Goal: Transaction & Acquisition: Purchase product/service

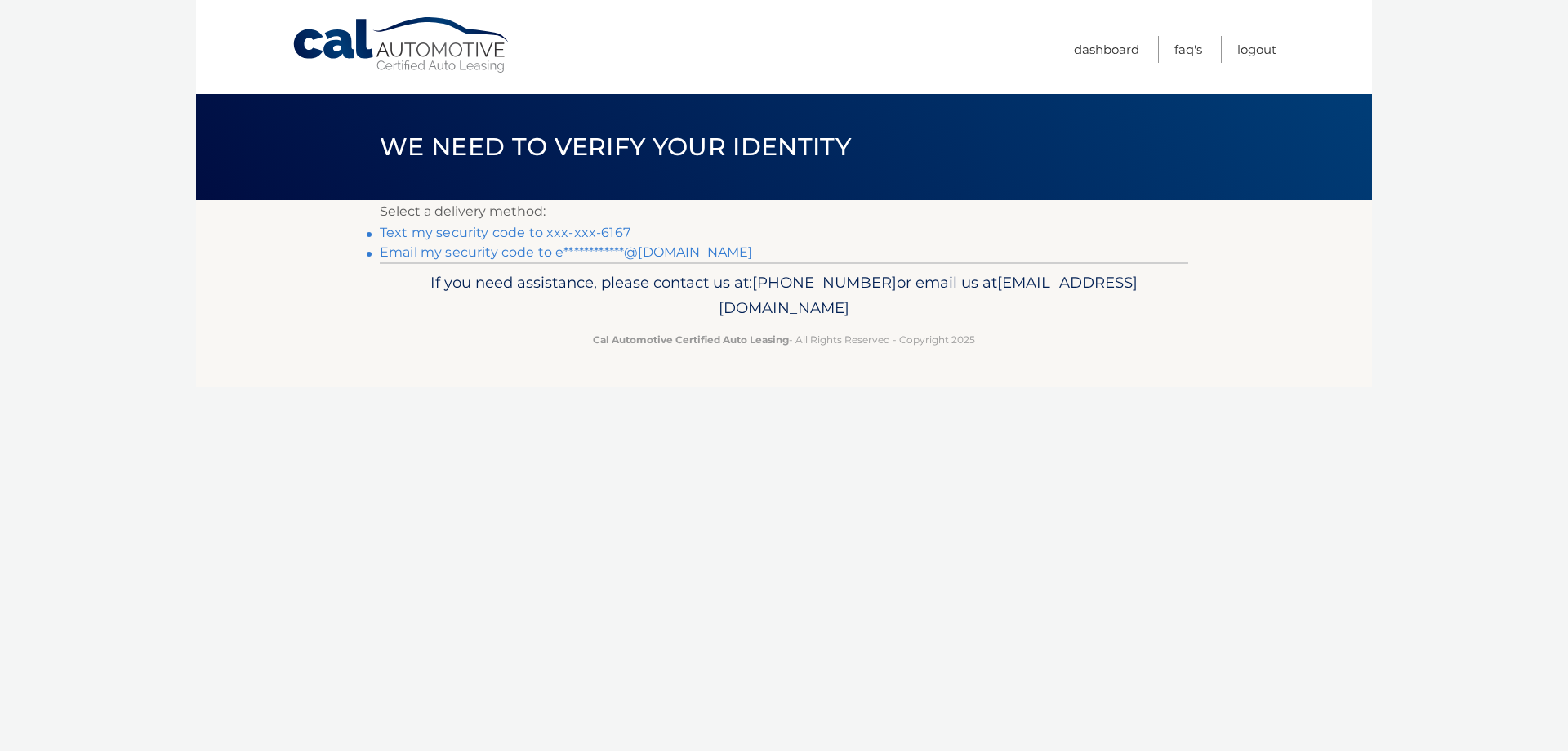
click at [505, 233] on link "Text my security code to xxx-xxx-6167" at bounding box center [505, 232] width 250 height 15
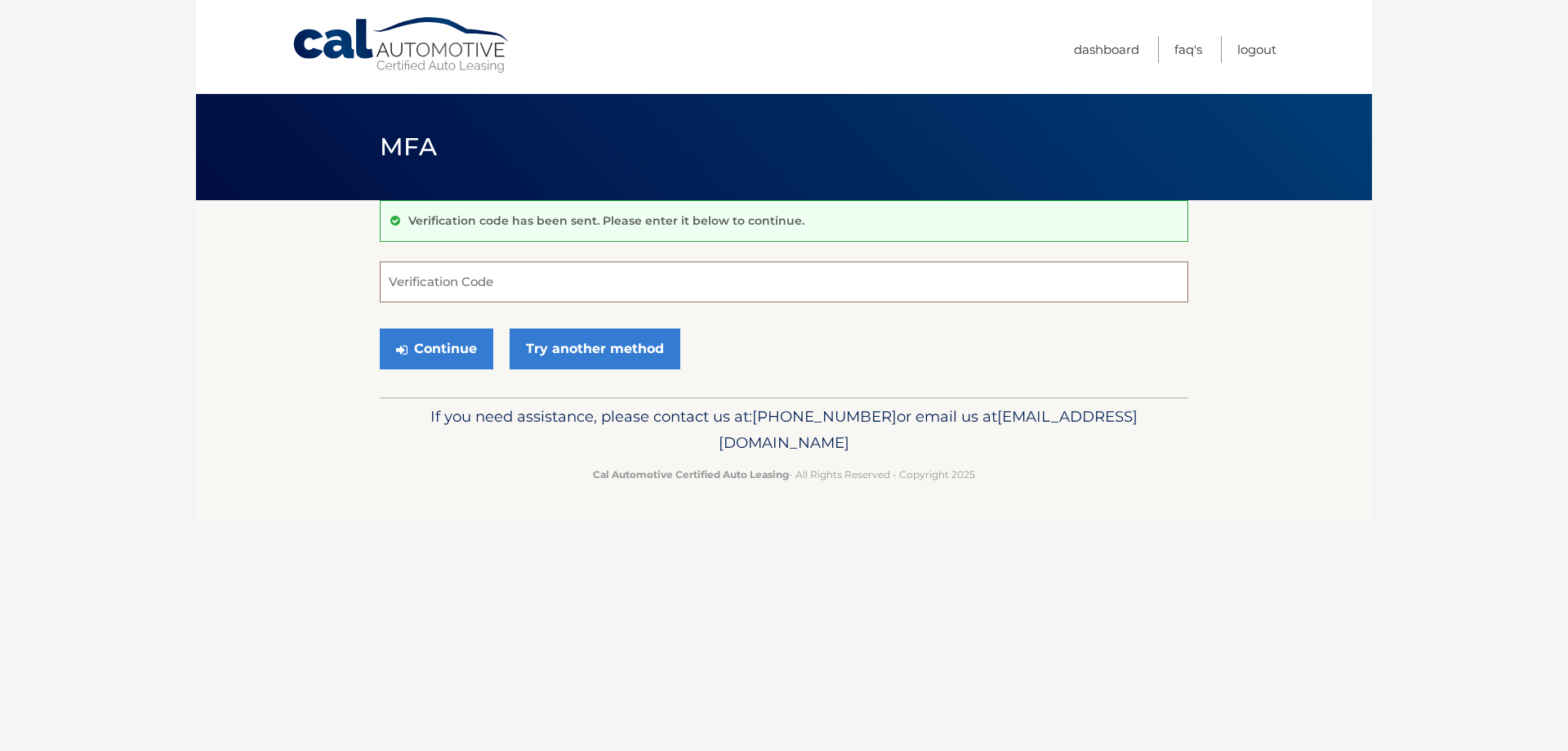
click at [481, 282] on input "Verification Code" at bounding box center [784, 282] width 809 height 41
type input "484352"
click at [446, 343] on button "Continue" at bounding box center [436, 349] width 113 height 41
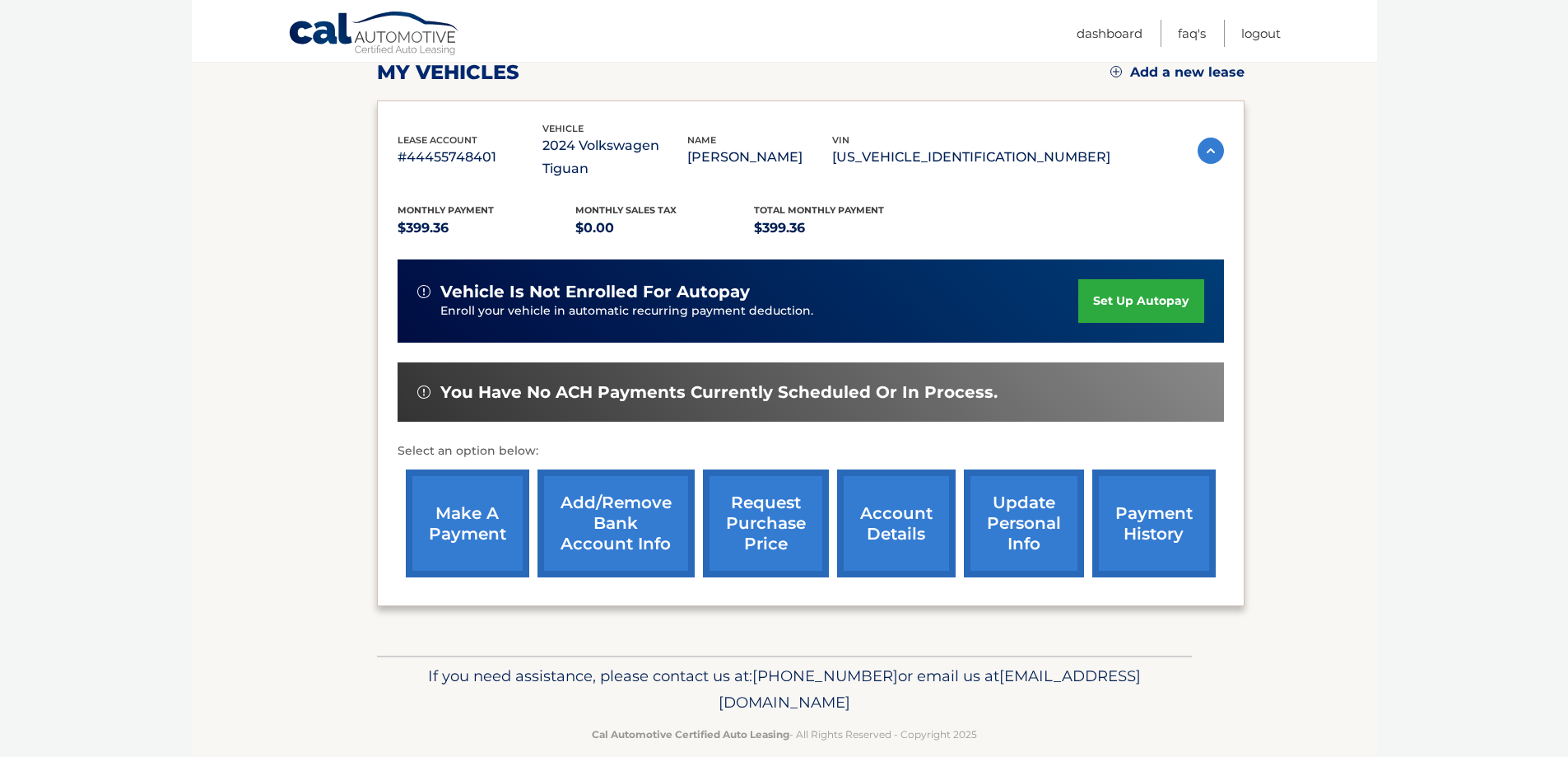
scroll to position [241, 0]
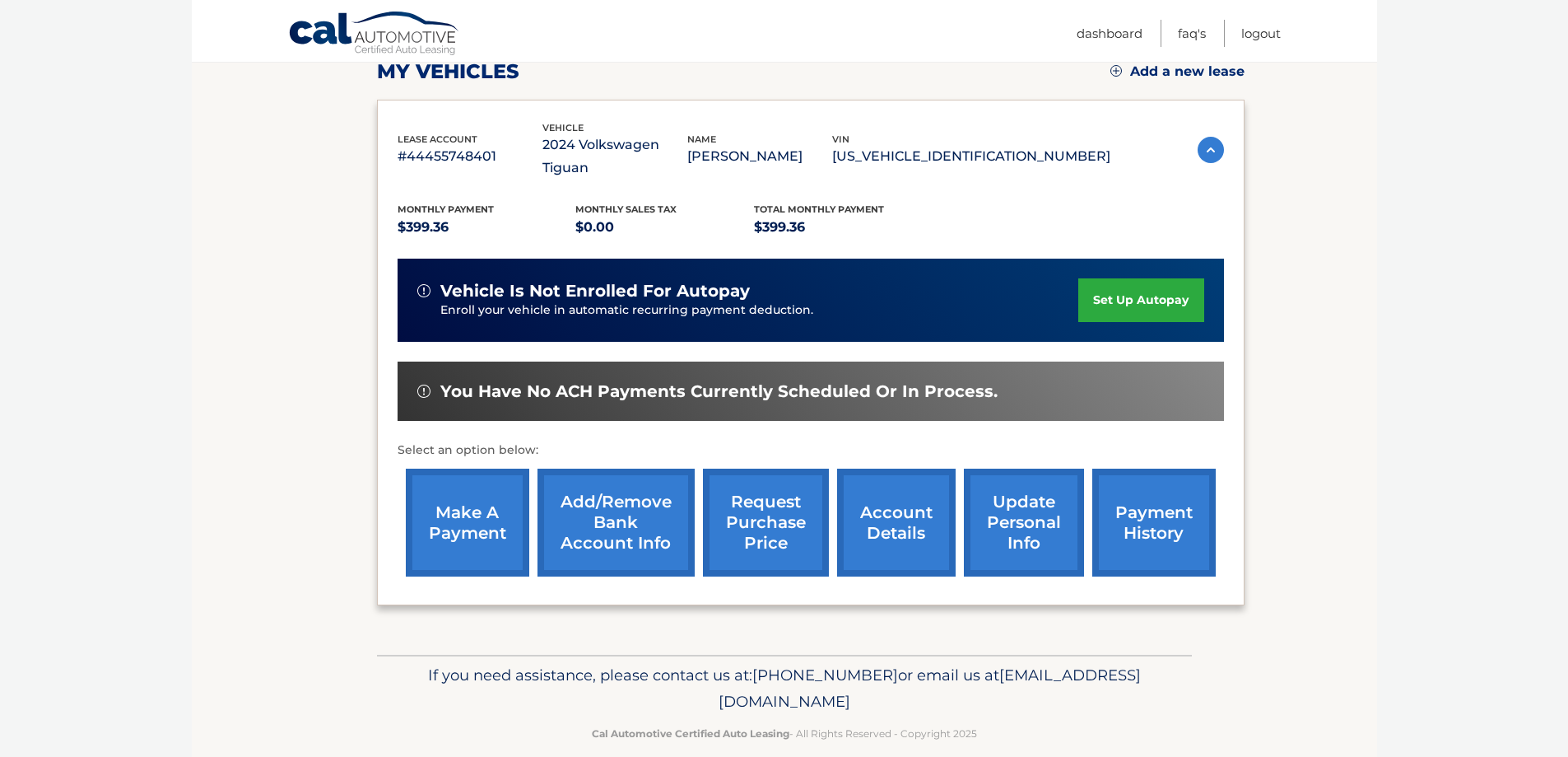
click at [457, 498] on link "make a payment" at bounding box center [468, 523] width 124 height 108
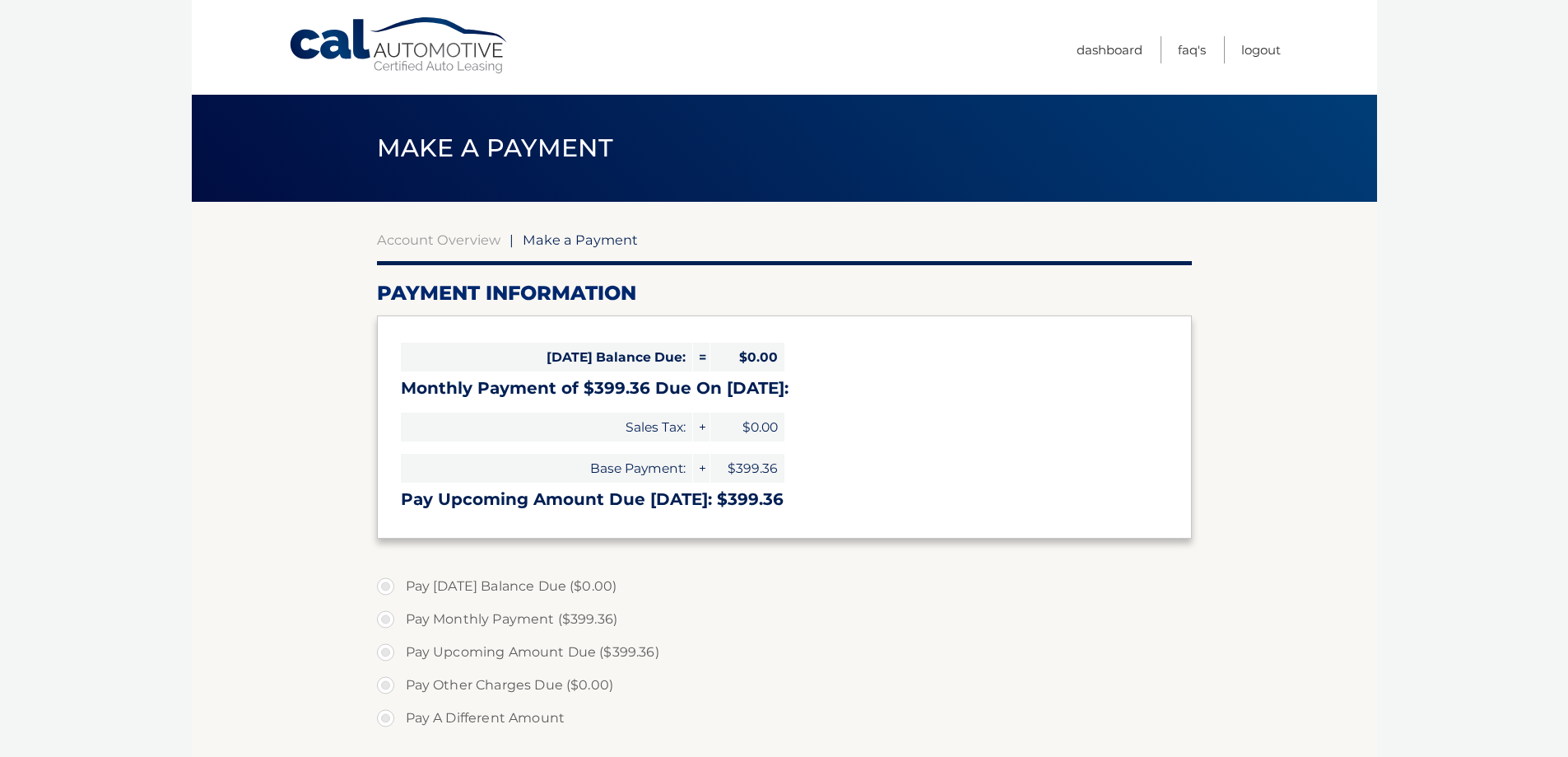
select select "ZGZlNzM3MDQtZDk3YS00NjY0LThmYTAtMWFjMzAxZWVjOTI3"
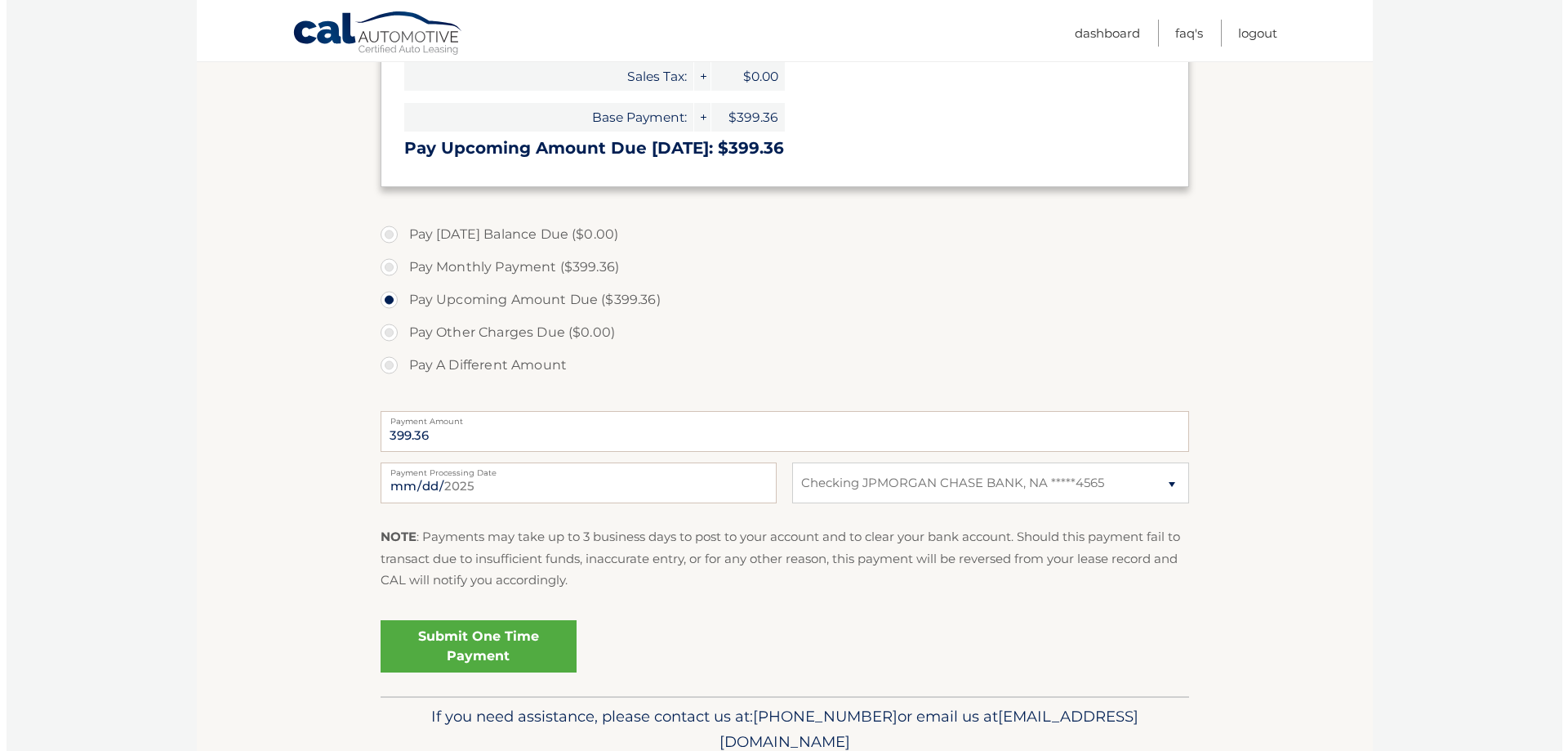
scroll to position [409, 0]
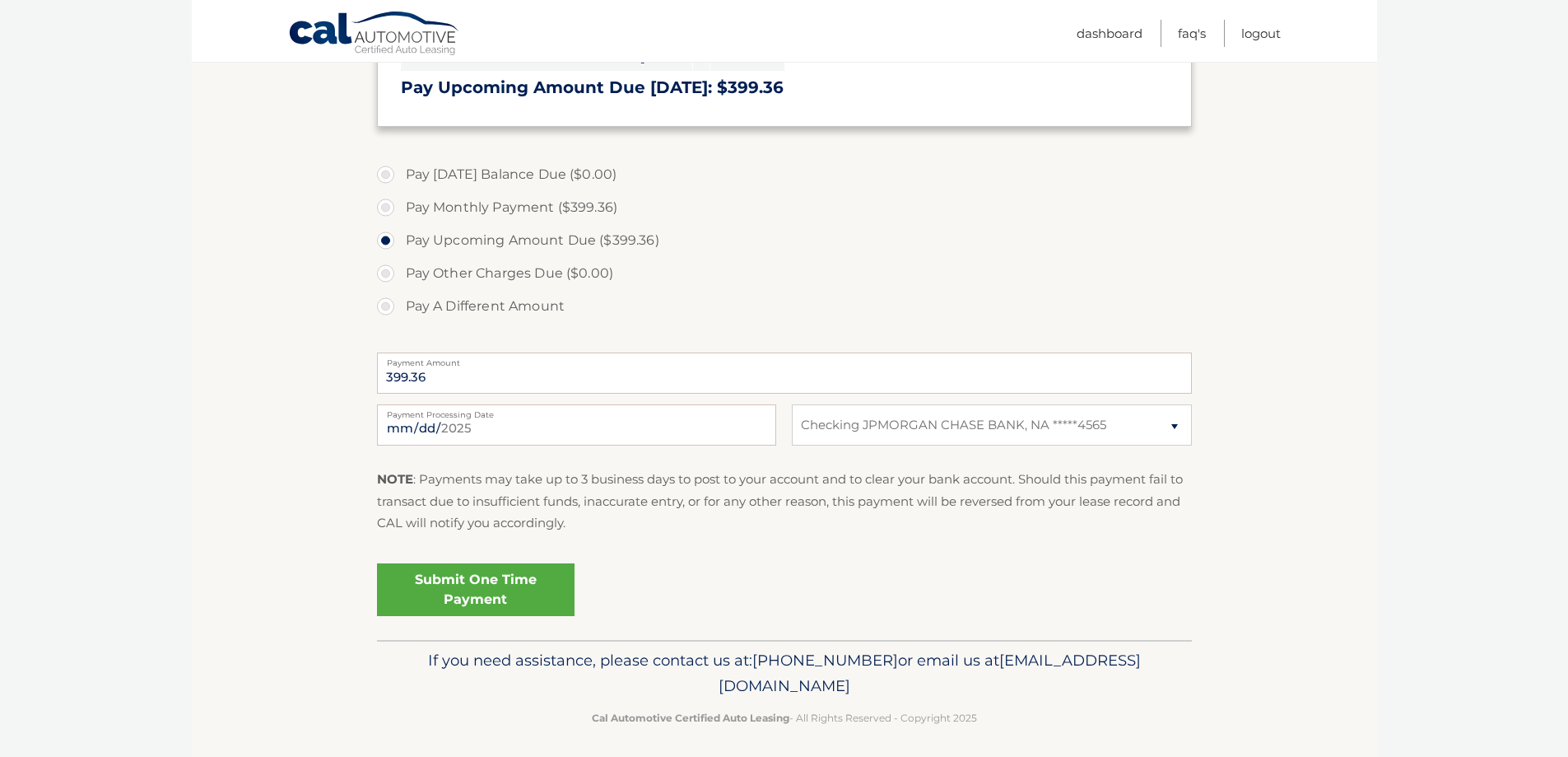
click at [480, 585] on link "Submit One Time Payment" at bounding box center [475, 589] width 197 height 52
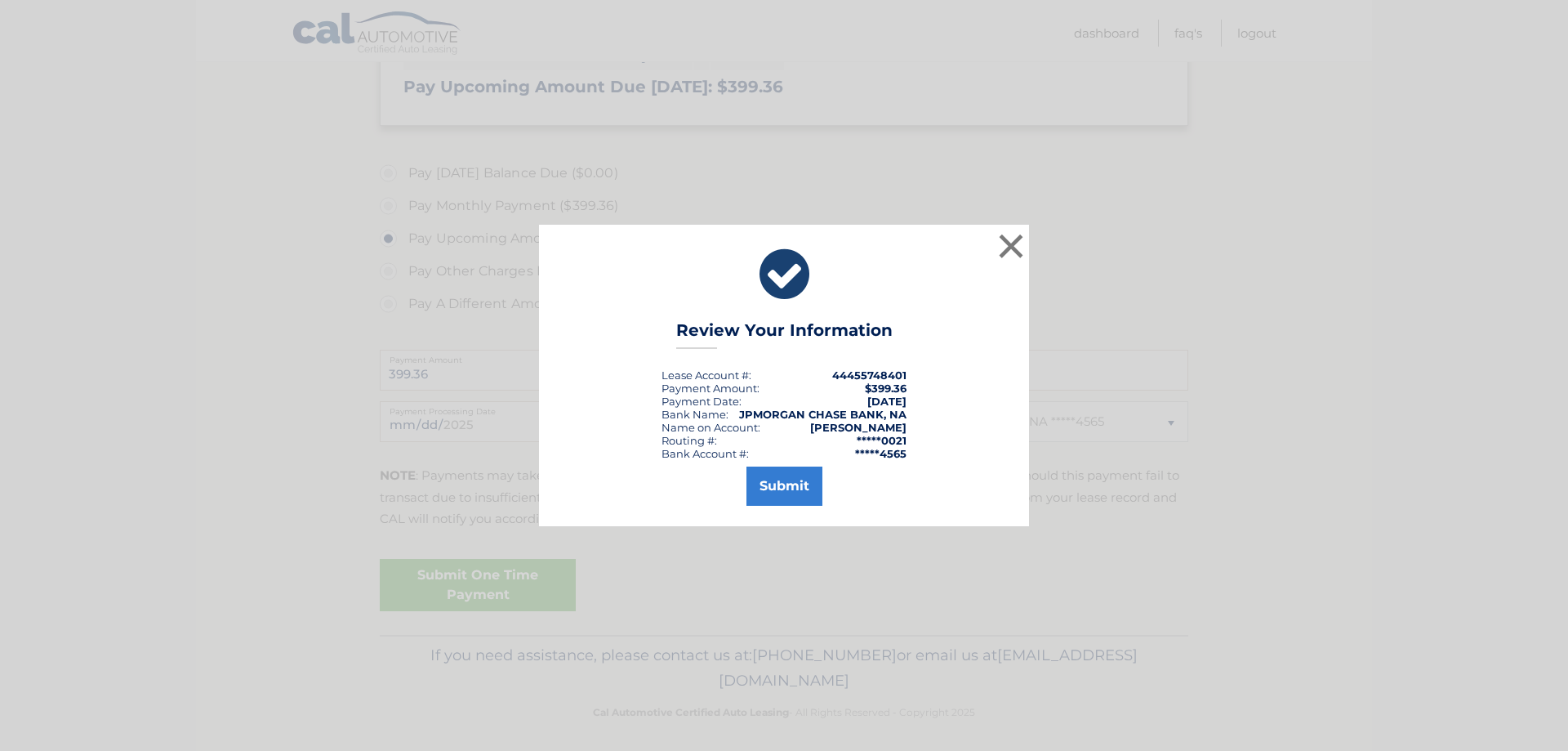
click at [939, 495] on div "Submit" at bounding box center [784, 483] width 449 height 46
click at [784, 489] on button "Submit" at bounding box center [784, 486] width 76 height 39
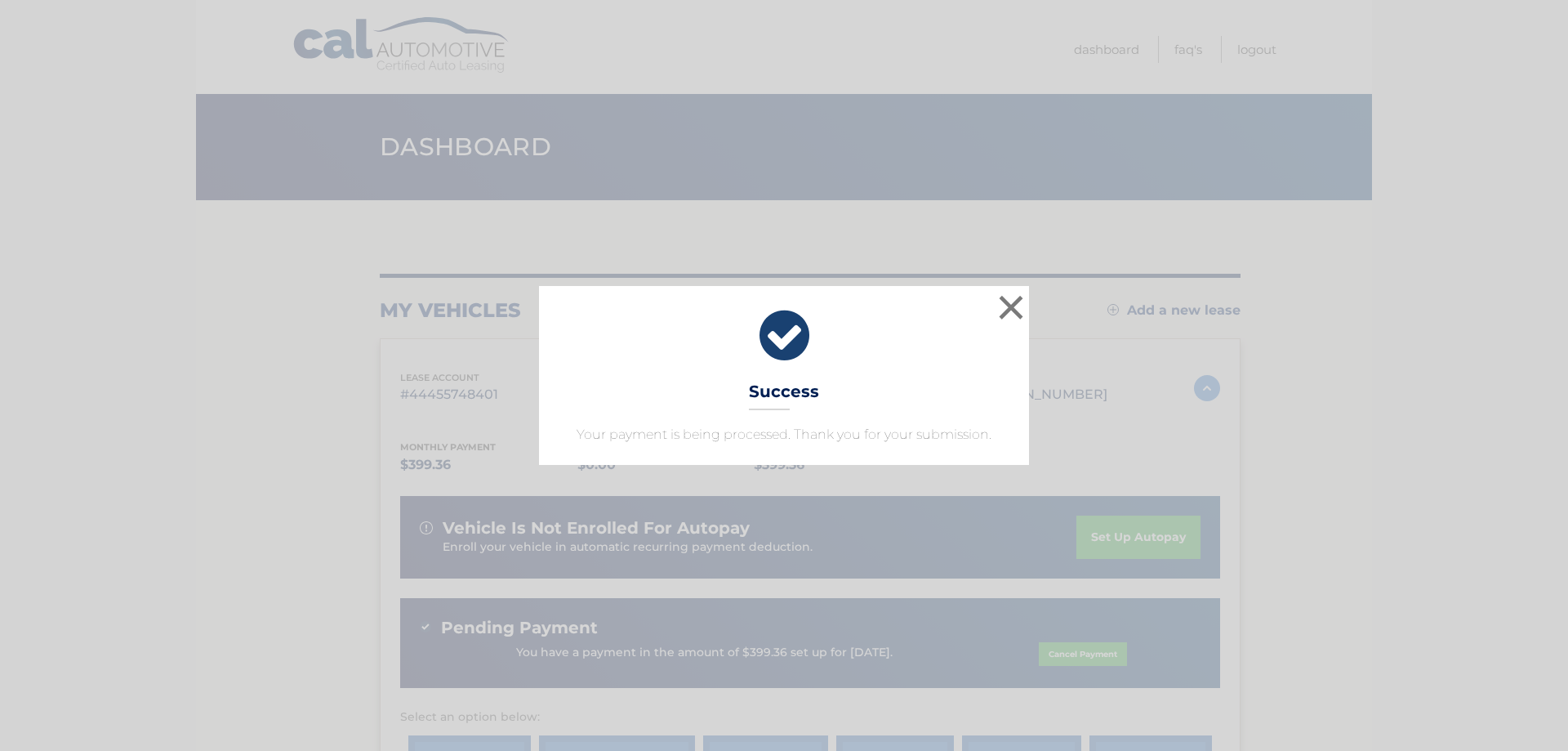
click at [785, 341] on icon at bounding box center [784, 335] width 449 height 59
click at [1016, 304] on button "×" at bounding box center [1010, 307] width 32 height 32
